Goal: Navigation & Orientation: Find specific page/section

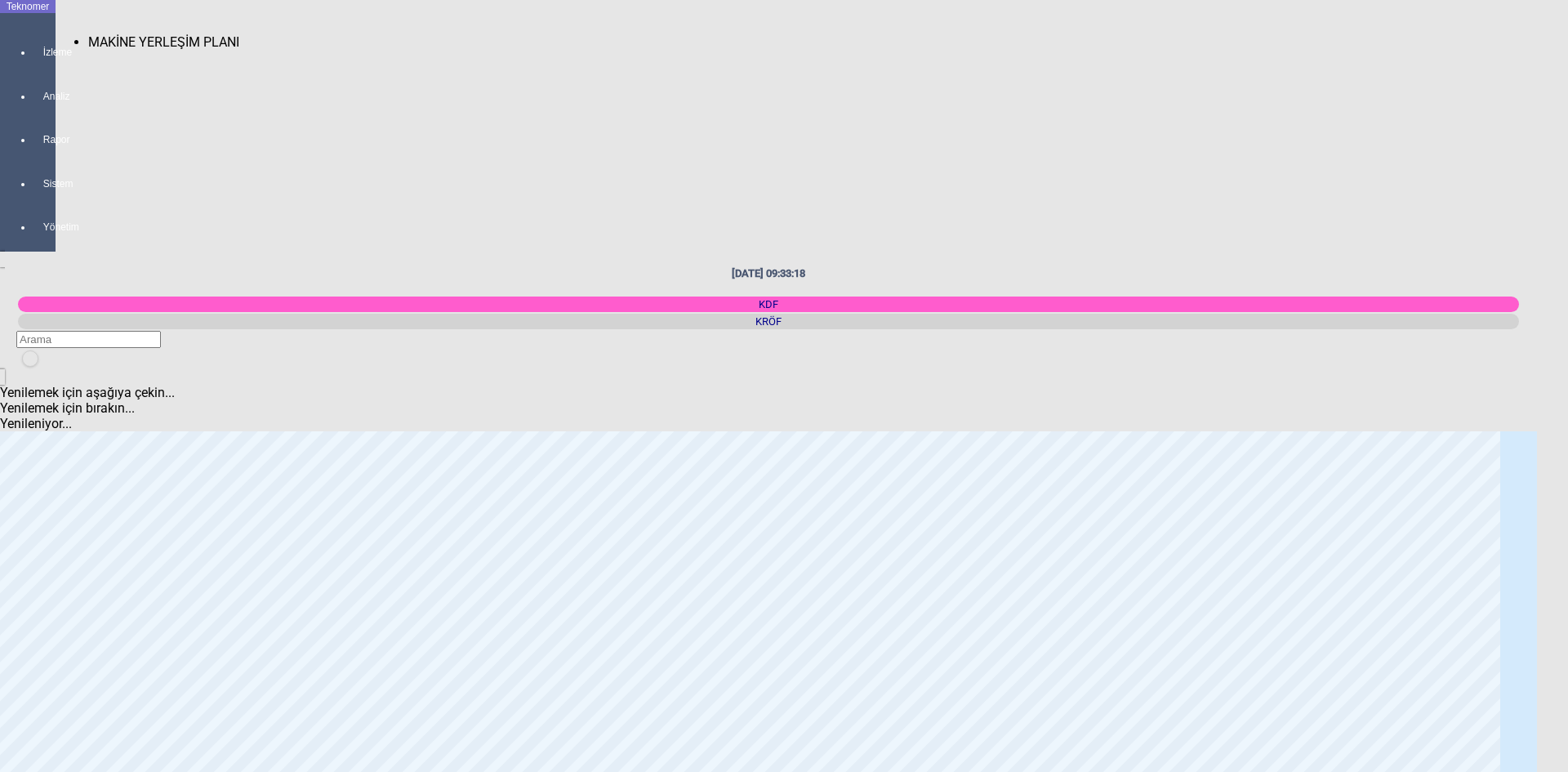
click at [47, 67] on div at bounding box center [44, 67] width 23 height 0
click at [134, 36] on span "MAKİNE YERLEŞİM PLANI" at bounding box center [163, 42] width 151 height 15
